Goal: Obtain resource: Download file/media

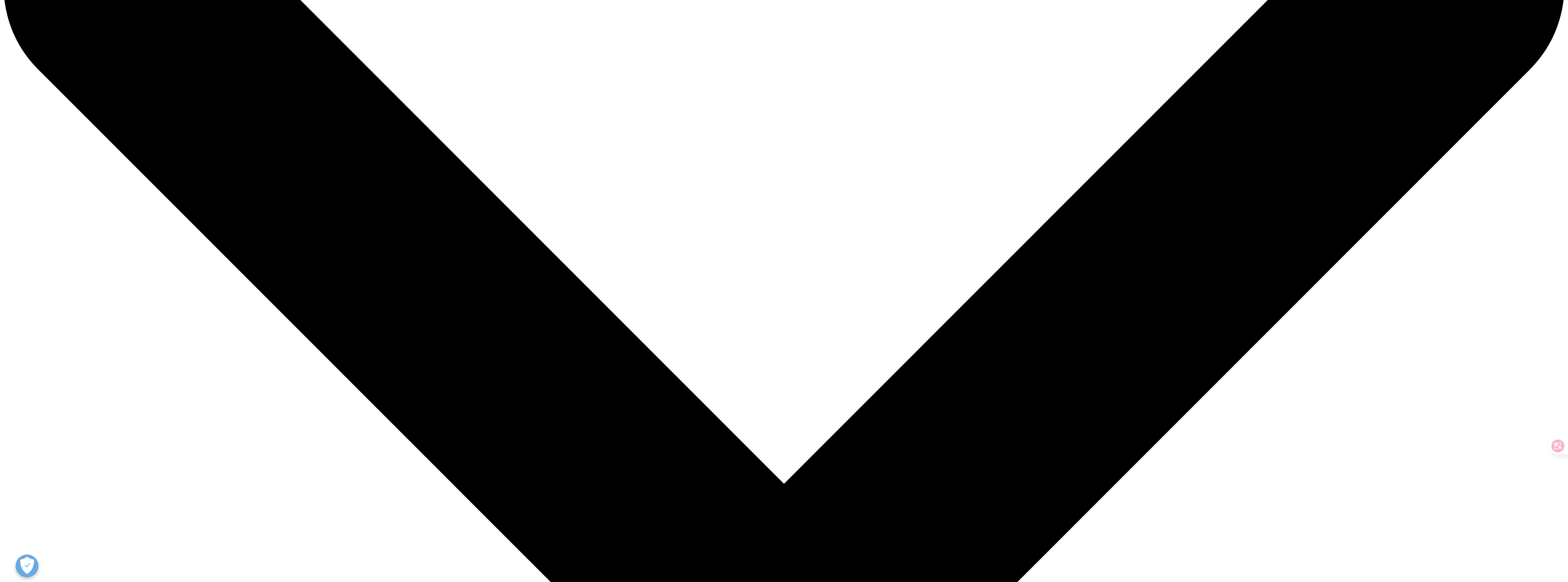
scroll to position [457, 540]
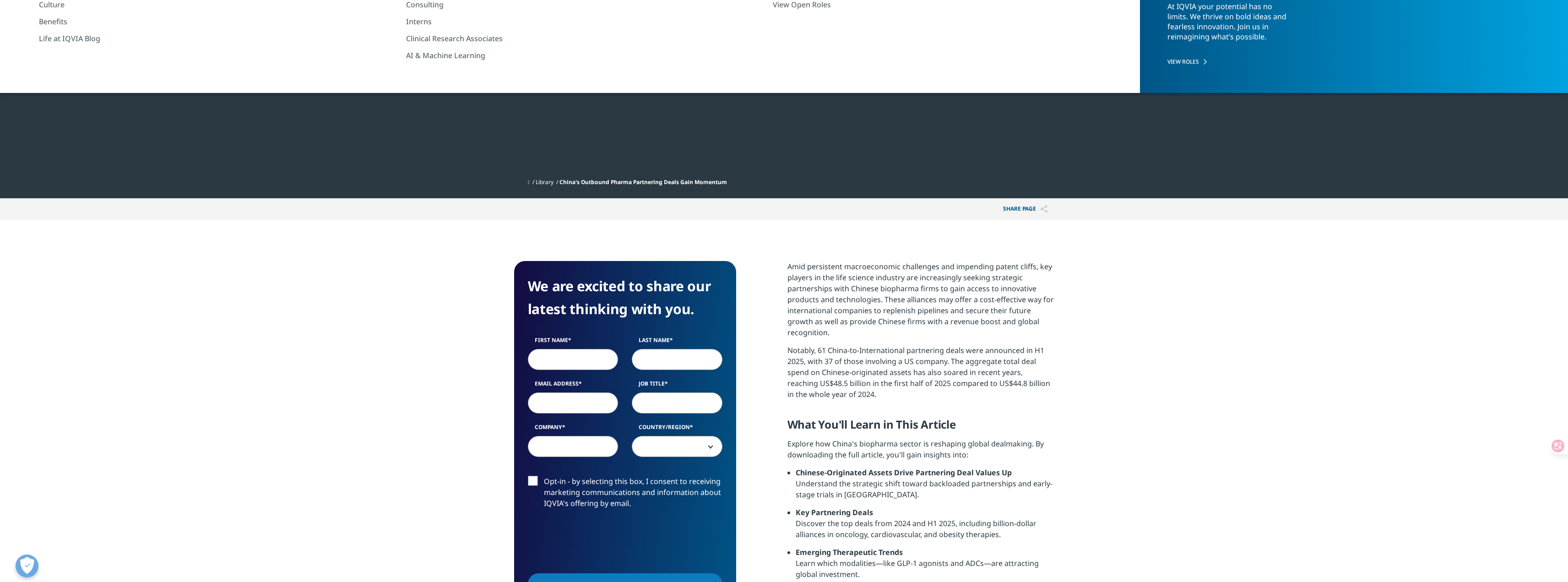
click at [561, 358] on input "First Name" at bounding box center [573, 359] width 91 height 21
type input "jie"
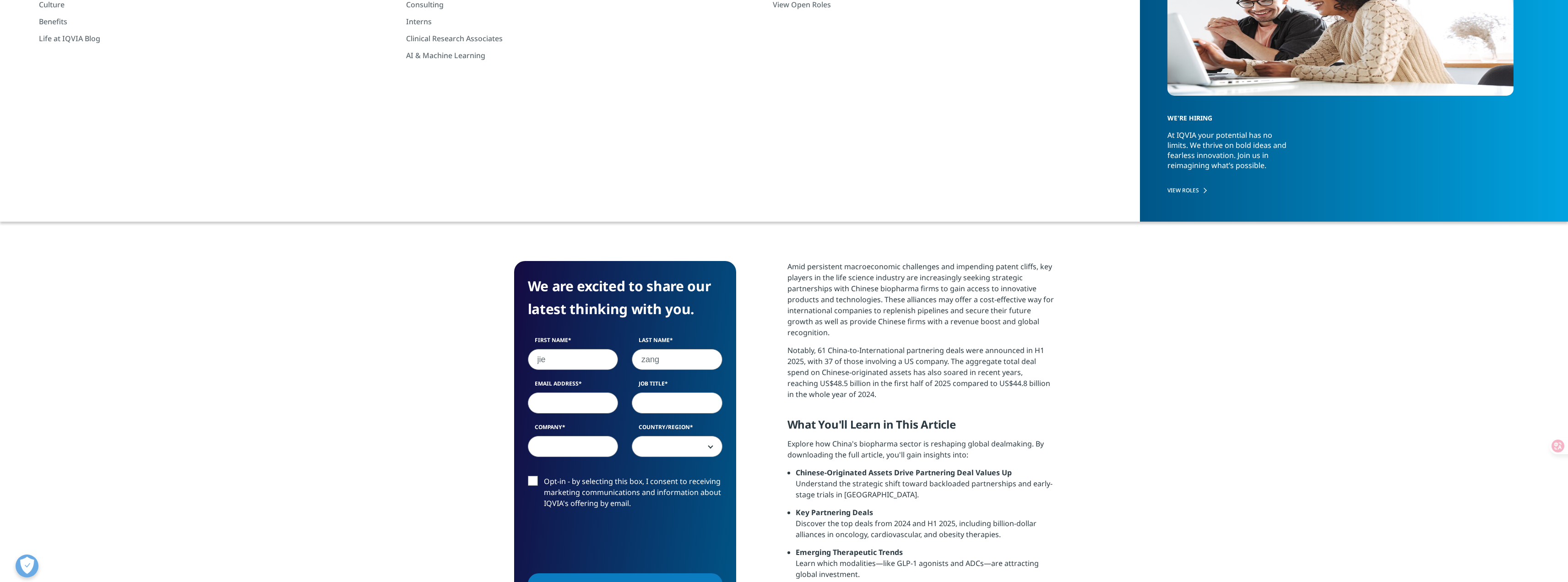
type input "zang"
type input "[EMAIL_ADDRESS][DOMAIN_NAME]"
type input "sc"
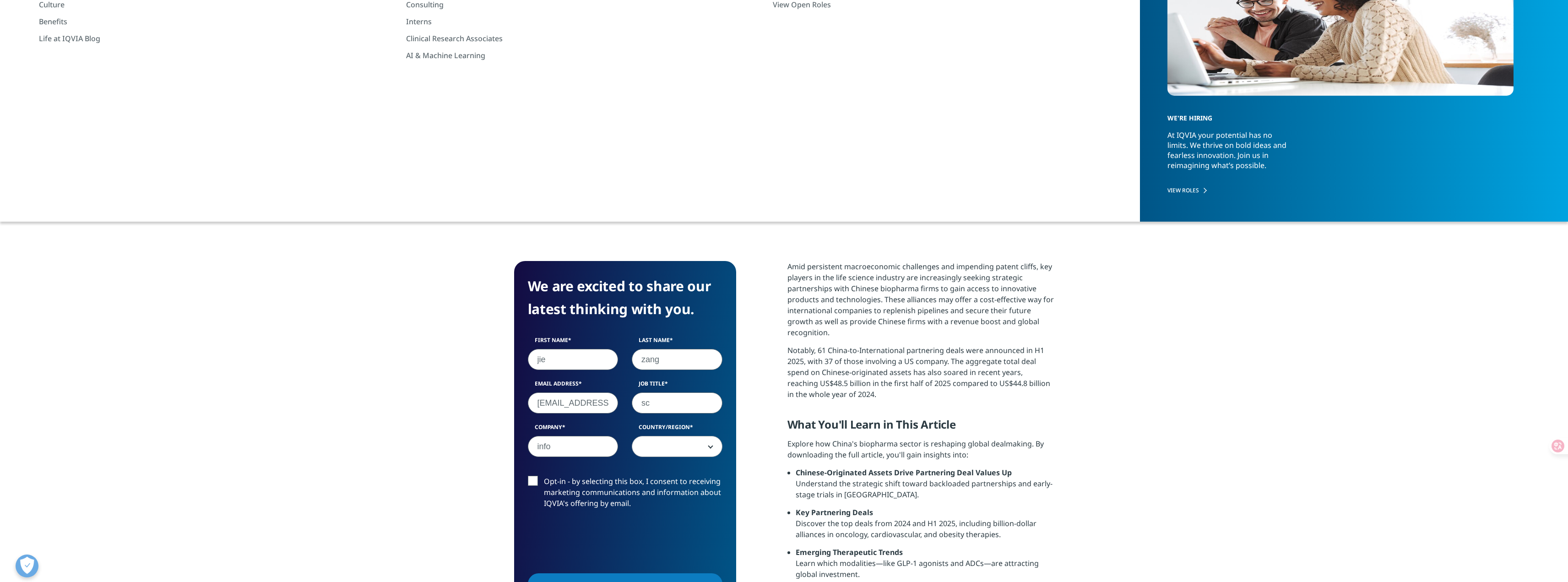
type input "info"
click at [701, 450] on span at bounding box center [677, 447] width 89 height 21
select select "[GEOGRAPHIC_DATA]"
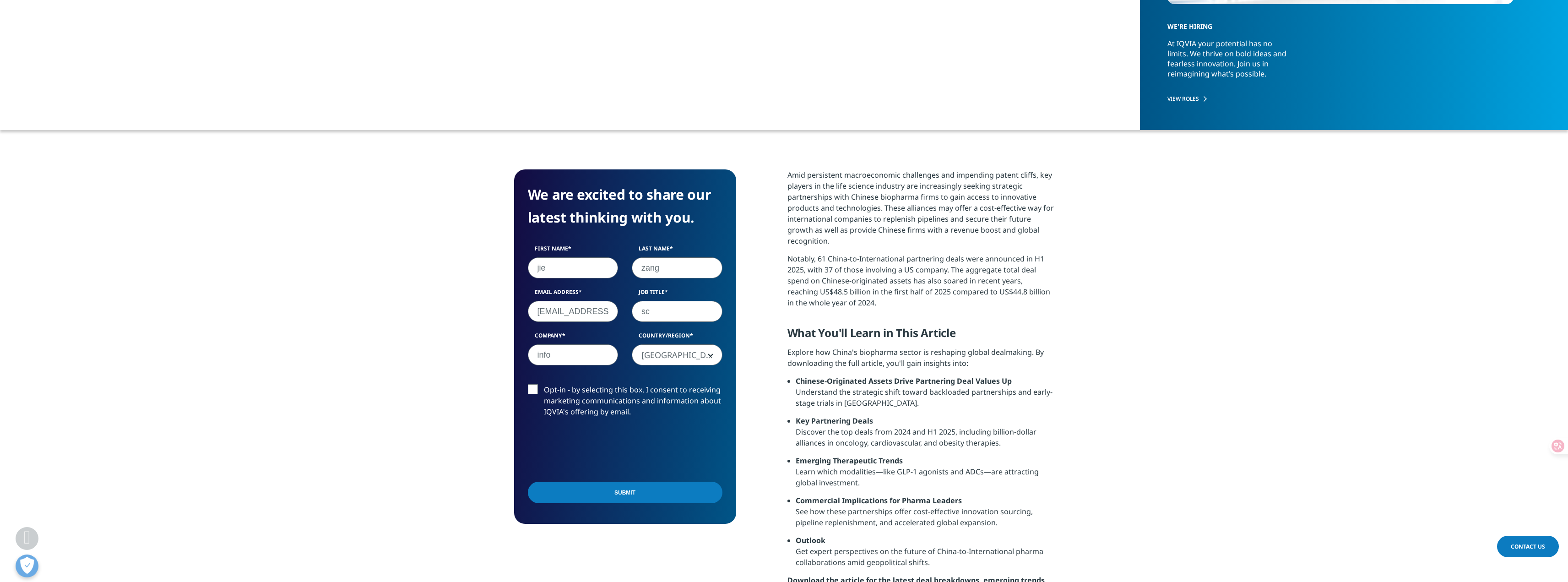
click at [617, 494] on input "Submit" at bounding box center [625, 492] width 195 height 21
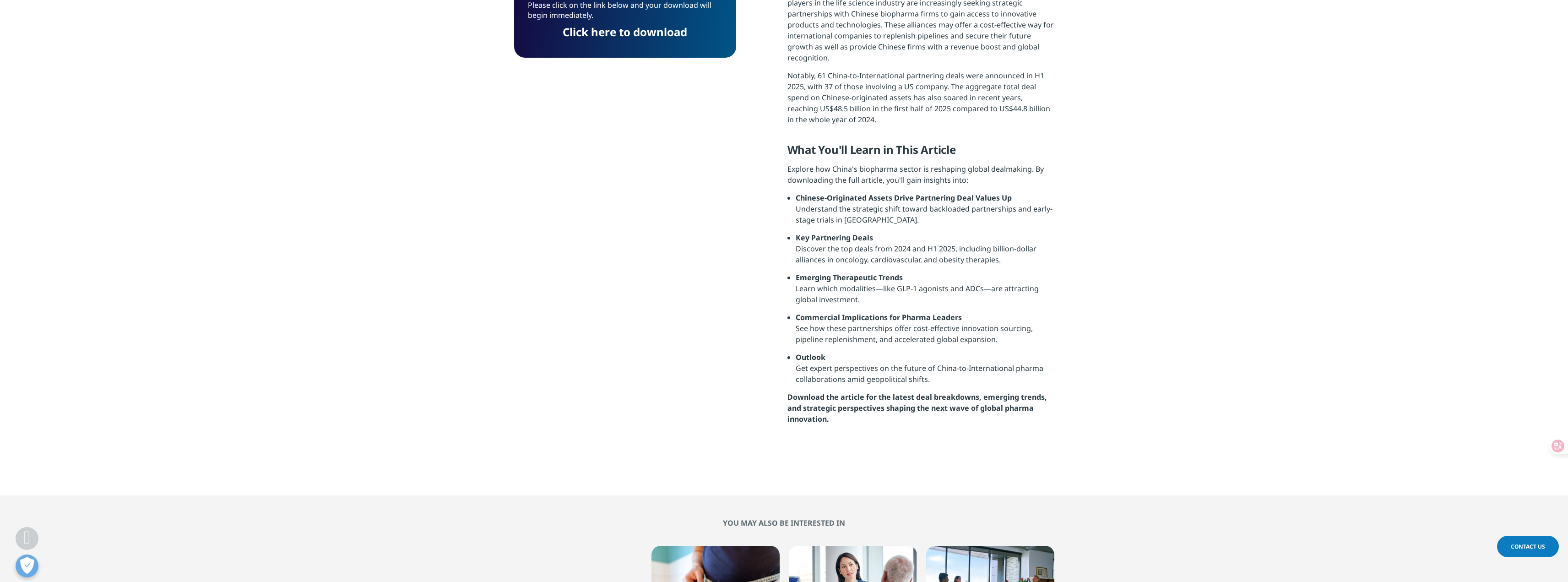
scroll to position [282, 0]
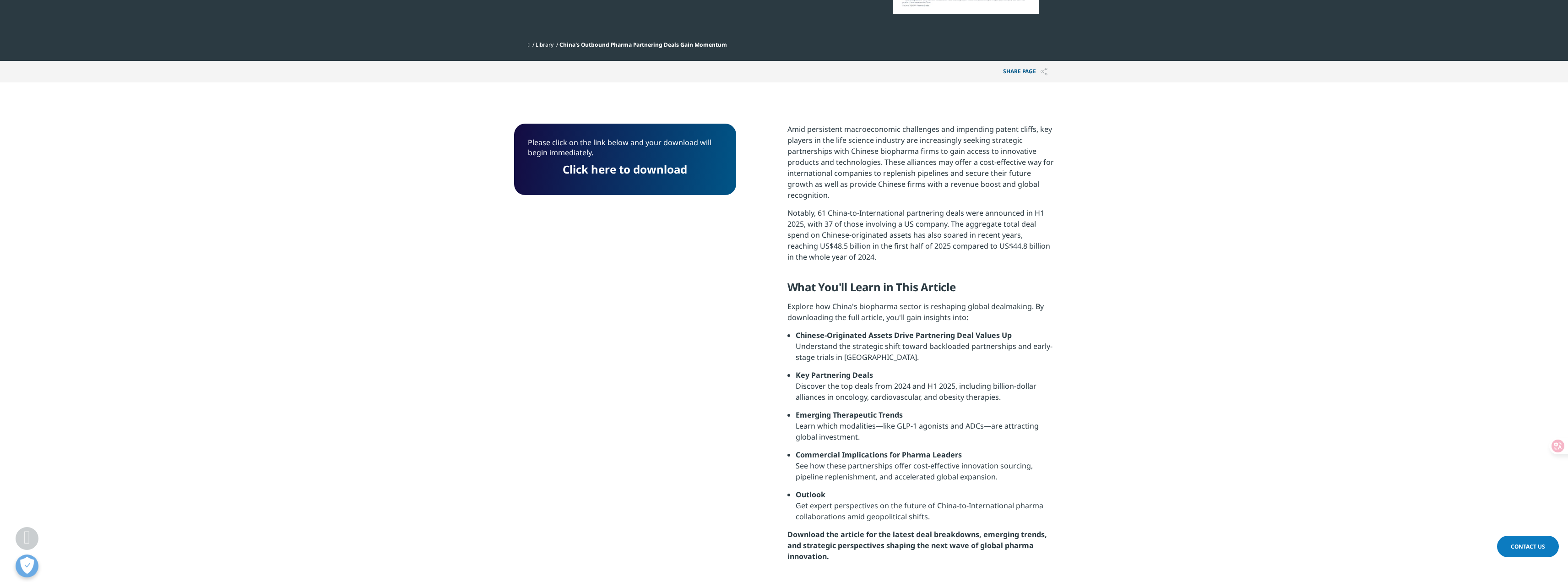
click at [626, 169] on link "Click here to download" at bounding box center [625, 169] width 125 height 15
